Goal: Task Accomplishment & Management: Use online tool/utility

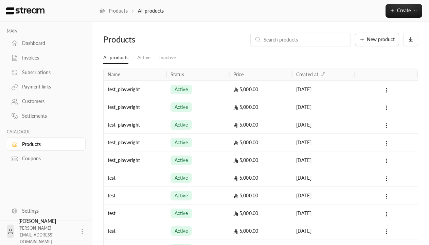
click at [377, 39] on span "New product" at bounding box center [381, 39] width 28 height 5
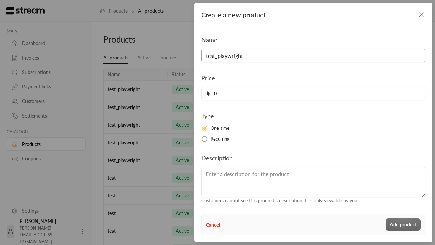
type input "test_playwright"
type input "5000"
click at [403, 224] on button "Add product" at bounding box center [403, 224] width 35 height 12
type input "0"
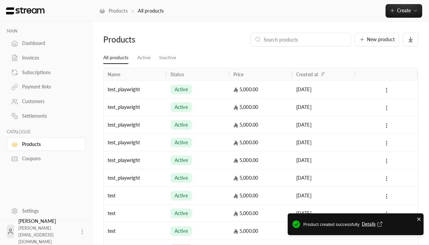
click at [373, 224] on span "Details" at bounding box center [373, 224] width 22 height 7
